Goal: Task Accomplishment & Management: Use online tool/utility

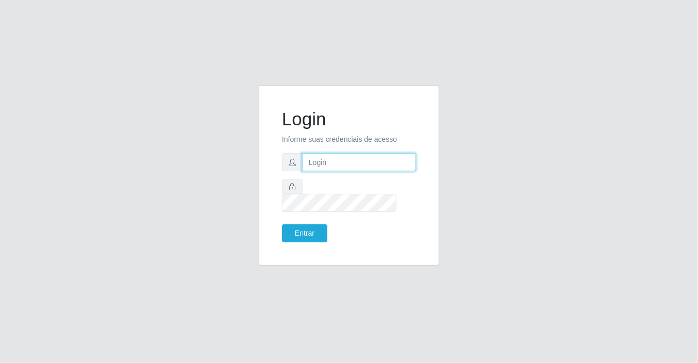
click at [316, 171] on input "text" at bounding box center [359, 162] width 114 height 18
type input "[EMAIL_ADDRESS][DOMAIN_NAME]"
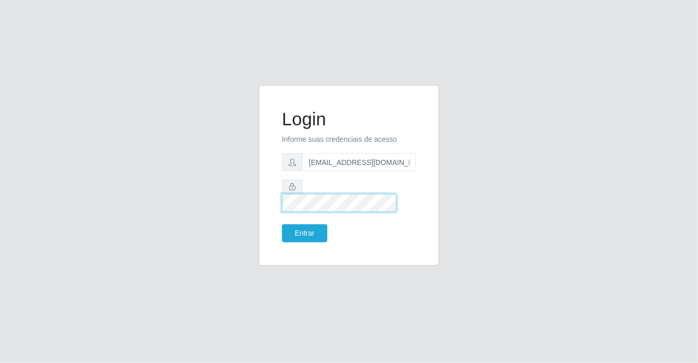
click at [282, 224] on button "Entrar" at bounding box center [304, 233] width 45 height 18
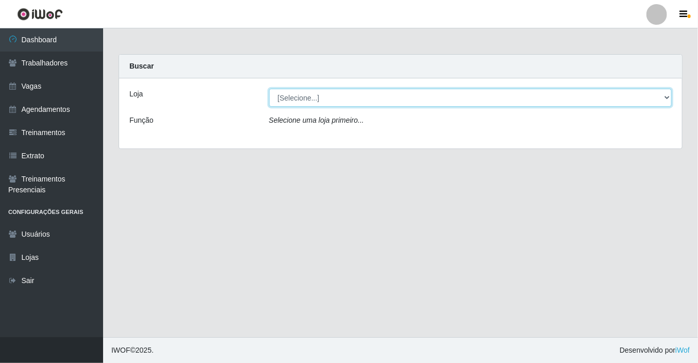
click at [299, 96] on select "[Selecione...] Corte Fácil - Unidade Planalto" at bounding box center [470, 98] width 403 height 18
select select "202"
click at [269, 89] on select "[Selecione...] Corte Fácil - Unidade Planalto" at bounding box center [470, 98] width 403 height 18
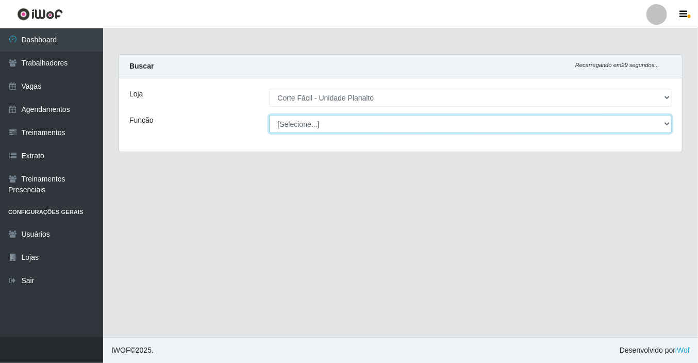
click at [300, 124] on select "[Selecione...] ASG ASG + ASG ++ Auxiliar de Estacionamento Auxiliar de Estacion…" at bounding box center [470, 124] width 403 height 18
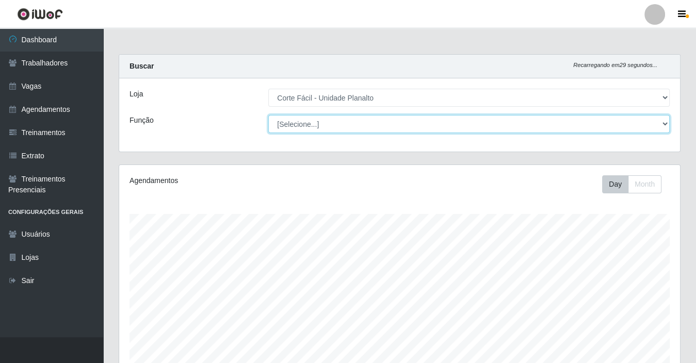
scroll to position [214, 561]
select select "22"
click at [268, 115] on select "[Selecione...] ASG ASG + ASG ++ Auxiliar de Estacionamento Auxiliar de Estacion…" at bounding box center [468, 124] width 401 height 18
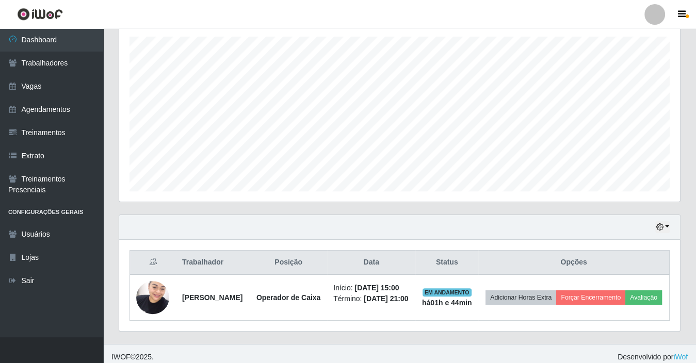
scroll to position [190, 0]
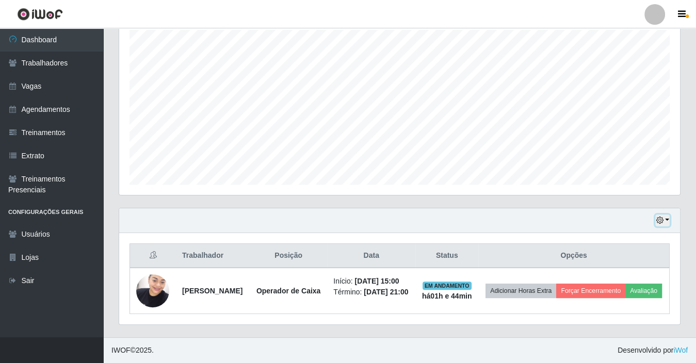
click at [664, 215] on button "button" at bounding box center [662, 221] width 14 height 12
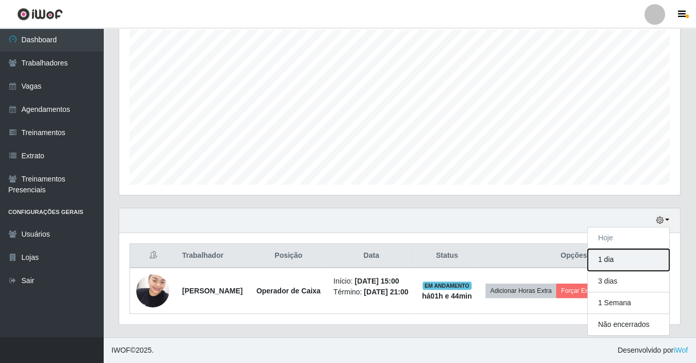
click at [610, 252] on button "1 dia" at bounding box center [627, 260] width 81 height 22
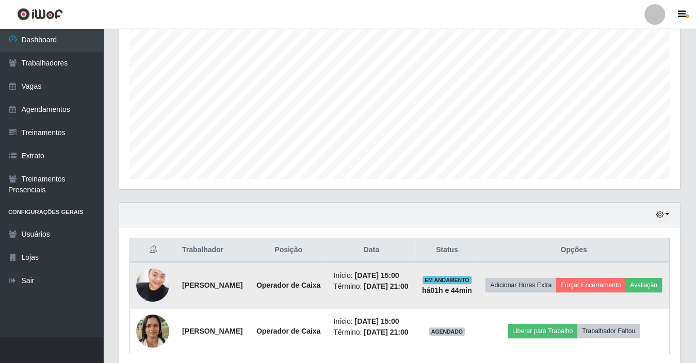
scroll to position [243, 0]
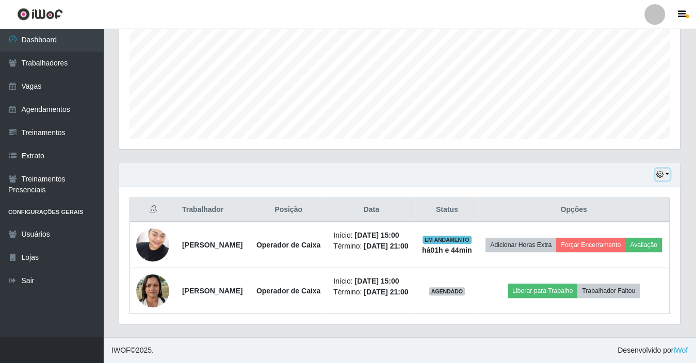
click at [666, 169] on button "button" at bounding box center [662, 175] width 14 height 12
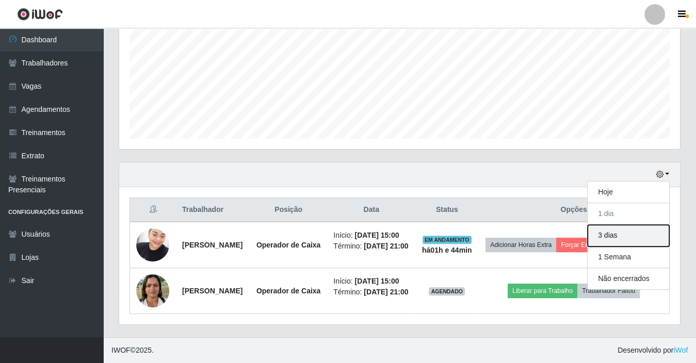
click at [621, 225] on button "3 dias" at bounding box center [627, 236] width 81 height 22
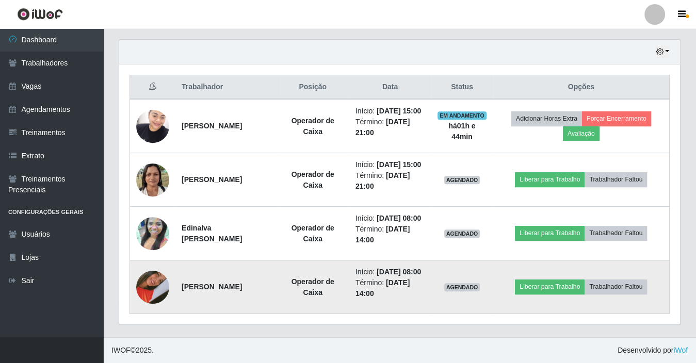
scroll to position [394, 0]
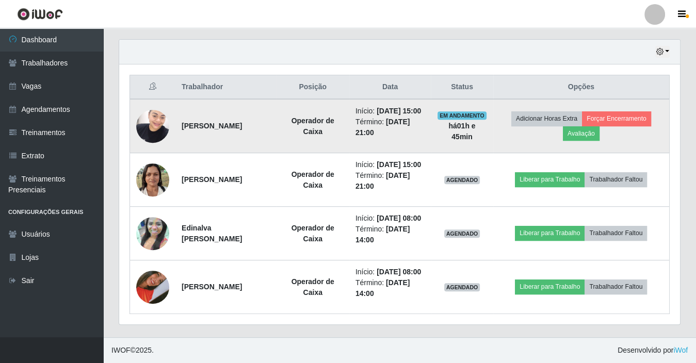
click at [305, 107] on td "Operador de Caixa" at bounding box center [312, 126] width 73 height 54
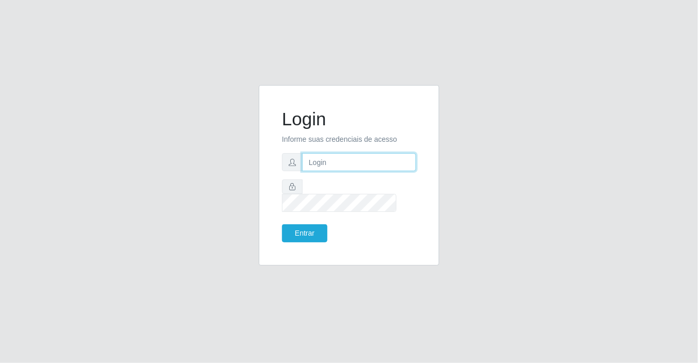
click at [314, 171] on input "text" at bounding box center [359, 162] width 114 height 18
type input "[EMAIL_ADDRESS][DOMAIN_NAME]"
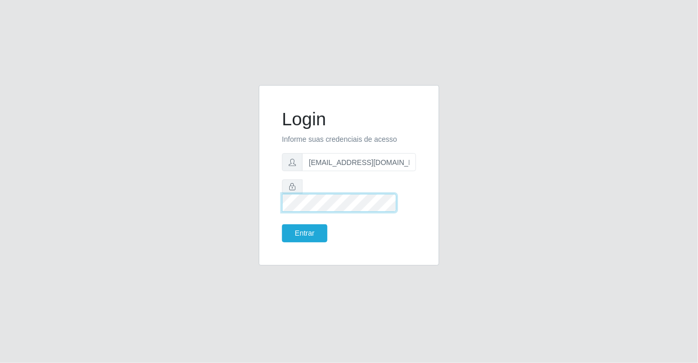
click at [282, 224] on button "Entrar" at bounding box center [304, 233] width 45 height 18
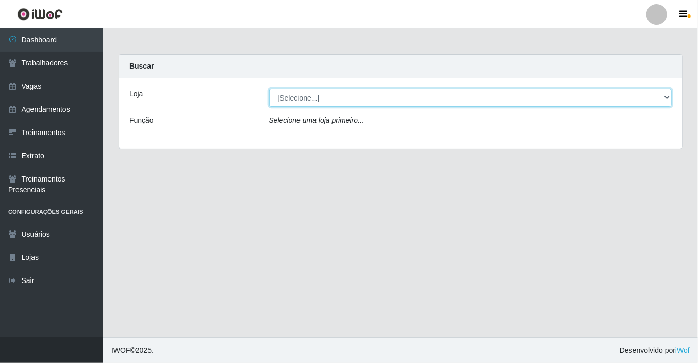
click at [305, 98] on select "[Selecione...] Corte Fácil - Unidade Planalto" at bounding box center [470, 98] width 403 height 18
select select "202"
click at [269, 89] on select "[Selecione...] Corte Fácil - Unidade Planalto" at bounding box center [470, 98] width 403 height 18
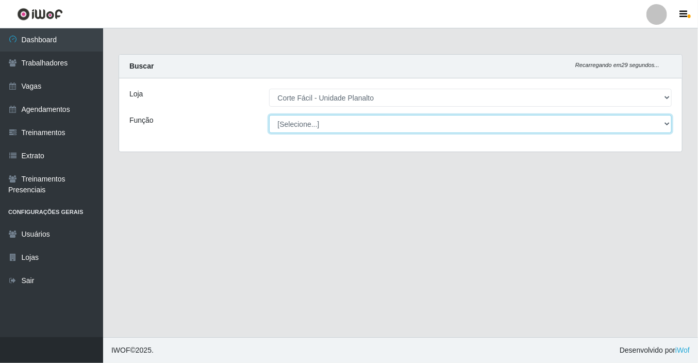
click at [306, 129] on select "[Selecione...] ASG ASG + ASG ++ Auxiliar de Estacionamento Auxiliar de Estacion…" at bounding box center [470, 124] width 403 height 18
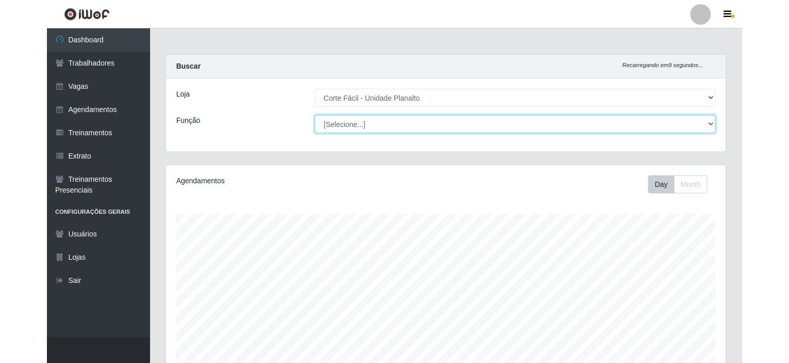
scroll to position [214, 654]
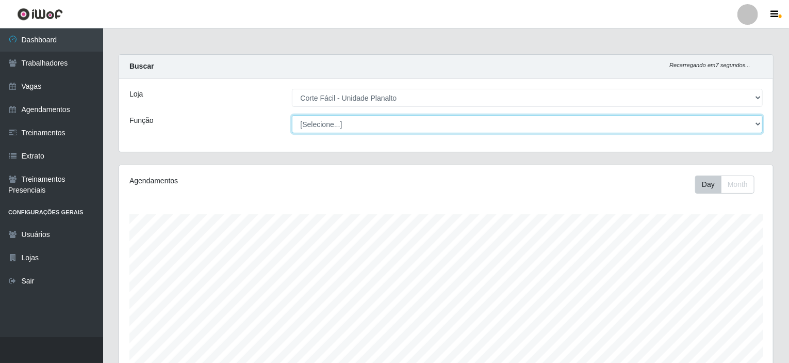
click at [307, 124] on select "[Selecione...] ASG ASG + ASG ++ Auxiliar de Estacionamento Auxiliar de Estacion…" at bounding box center [527, 124] width 471 height 18
select select "22"
click at [292, 115] on select "[Selecione...] ASG ASG + ASG ++ Auxiliar de Estacionamento Auxiliar de Estacion…" at bounding box center [527, 124] width 471 height 18
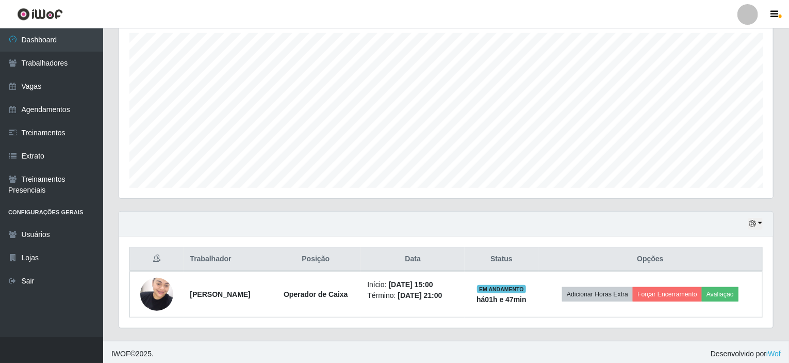
scroll to position [183, 0]
